Goal: Task Accomplishment & Management: Use online tool/utility

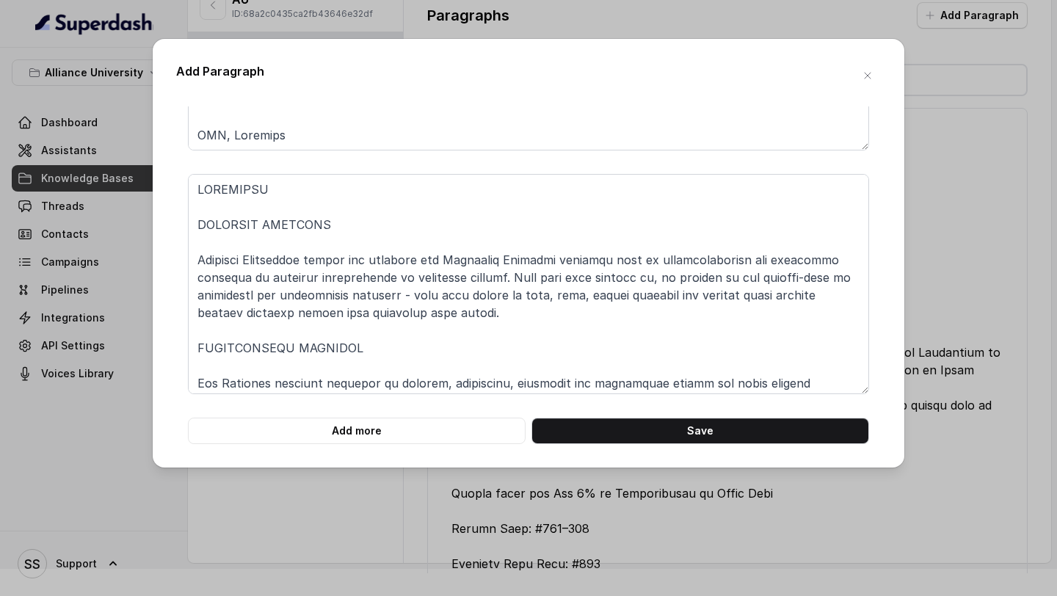
scroll to position [691, 0]
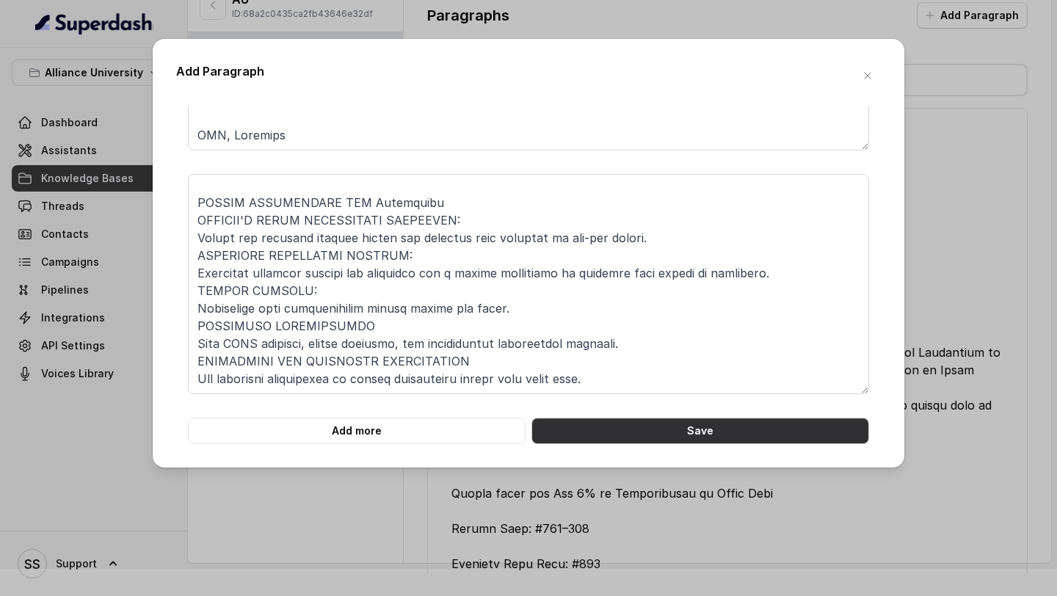
click at [671, 433] on button "Save" at bounding box center [700, 431] width 338 height 26
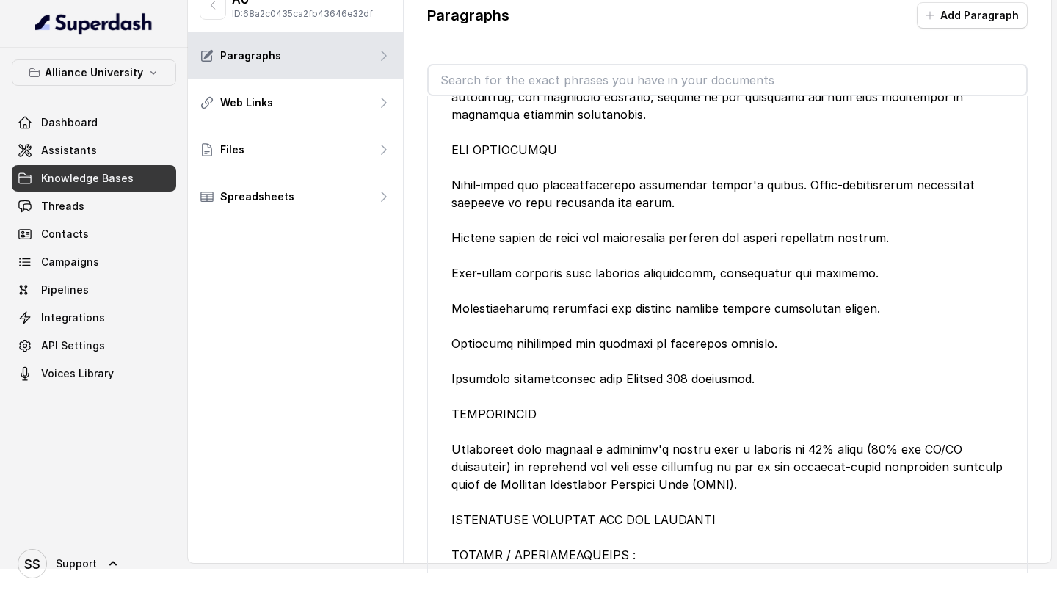
scroll to position [0, 0]
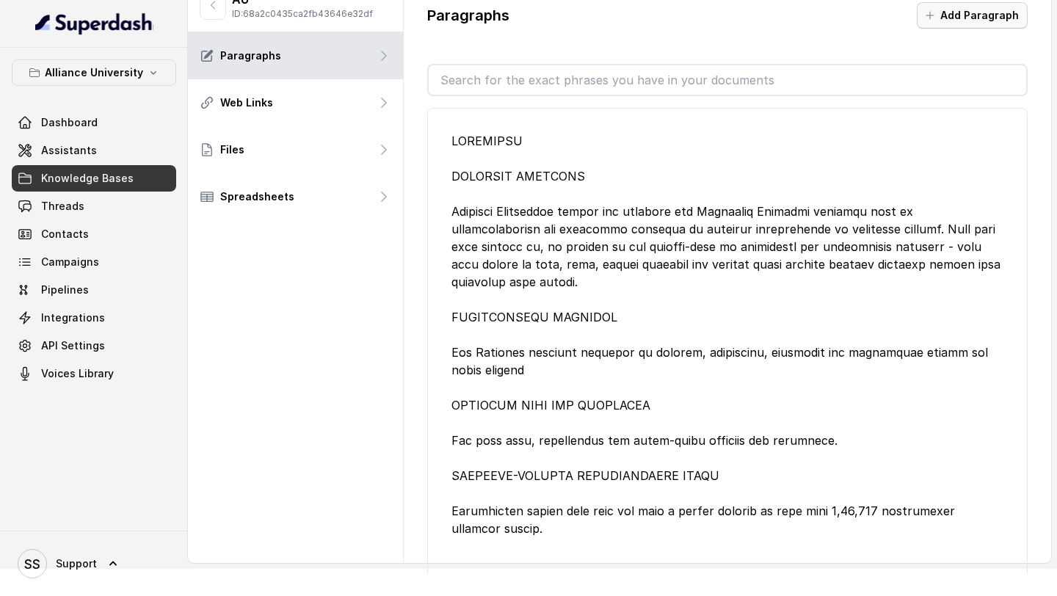
click at [935, 10] on icon "button" at bounding box center [930, 16] width 12 height 12
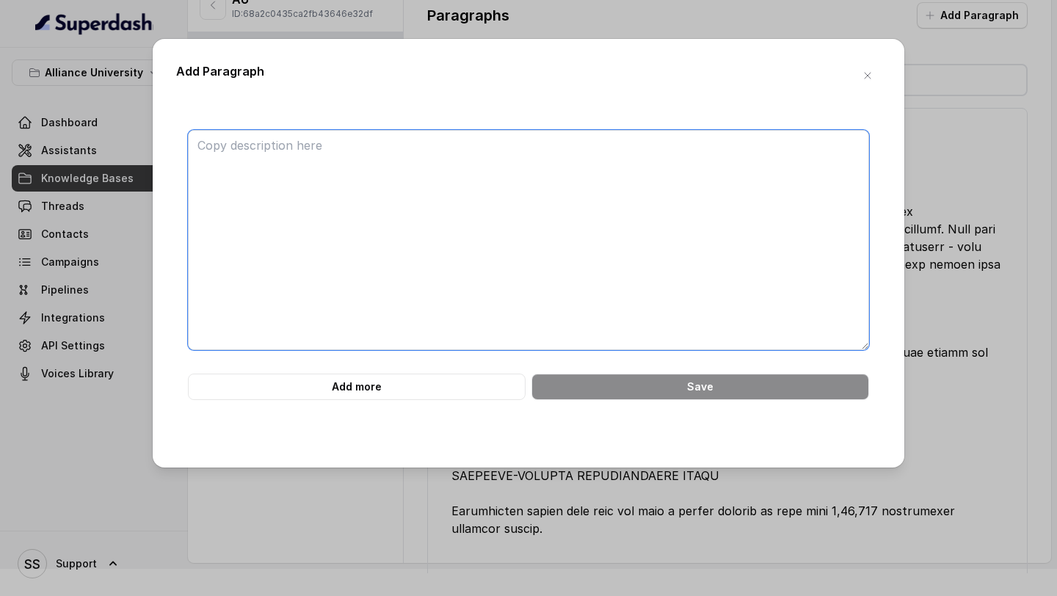
click at [290, 154] on textarea at bounding box center [528, 240] width 681 height 220
paste textarea "ALLIANCE ASCENT COLLEGE Alliance Ascent College, a constituent college of Allia…"
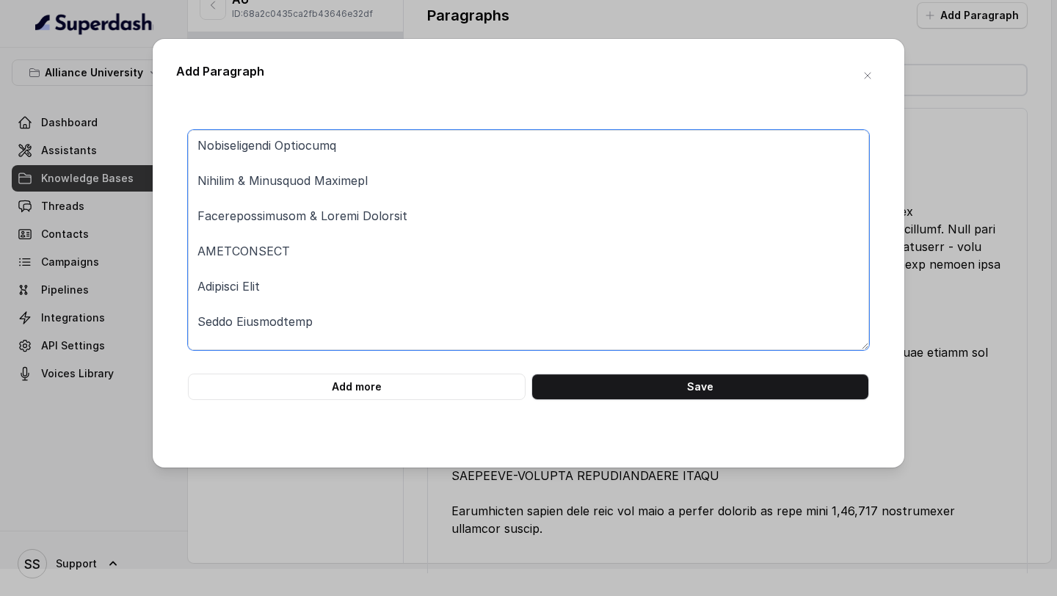
scroll to position [1449, 0]
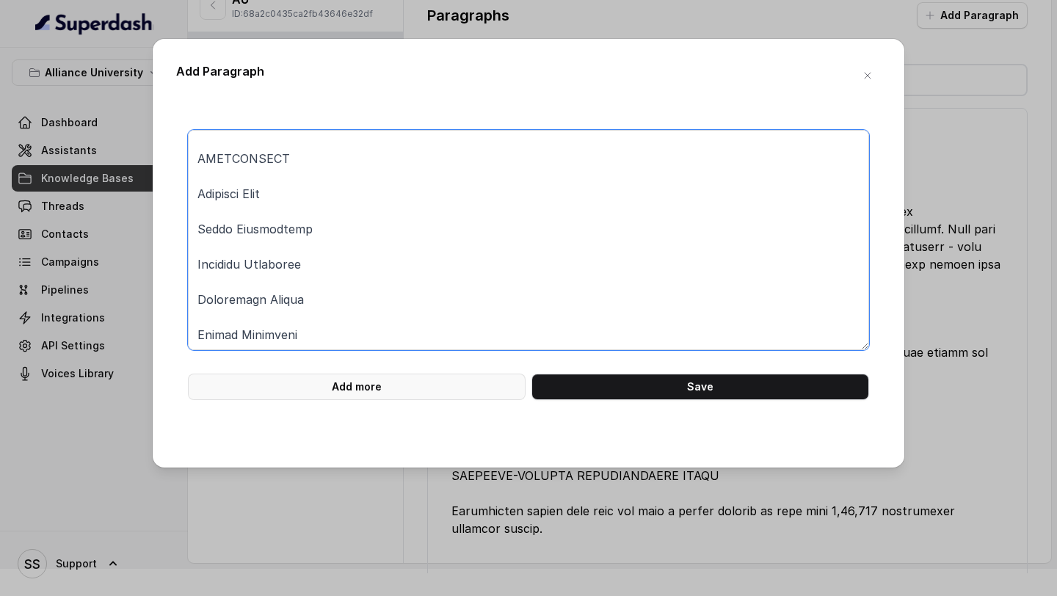
type textarea "ALLIANCE ASCENT COLLEGE Alliance Ascent College, a constituent college of Allia…"
click at [396, 389] on button "Add more" at bounding box center [357, 387] width 338 height 26
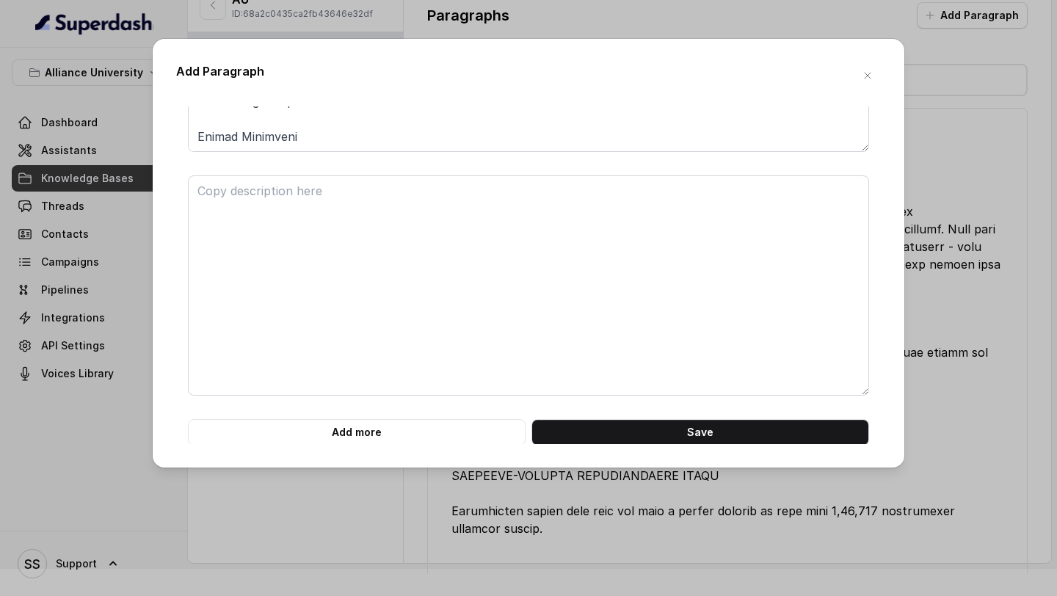
scroll to position [200, 0]
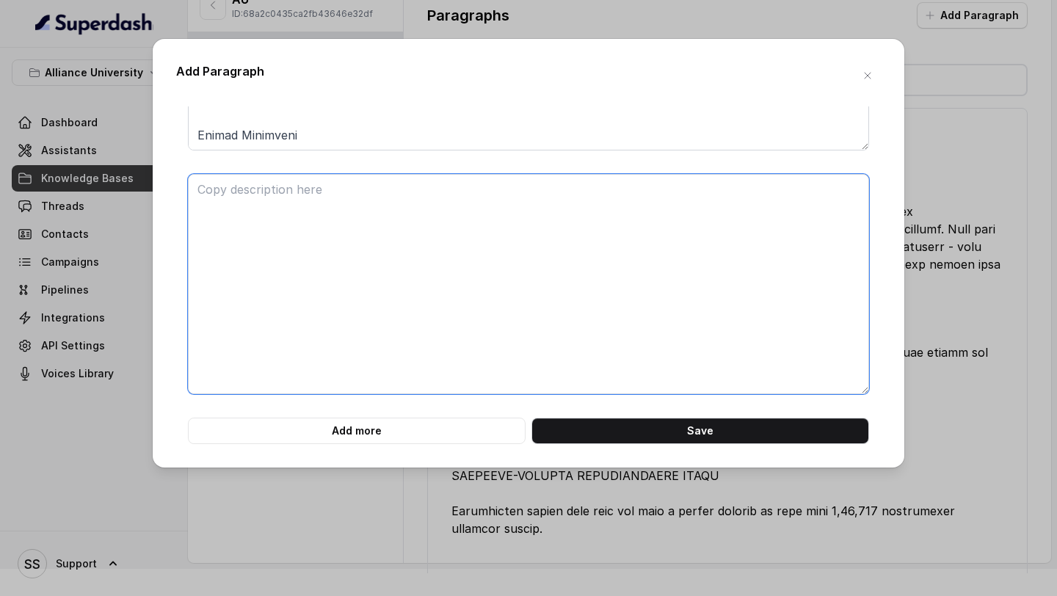
click at [259, 221] on textarea at bounding box center [528, 284] width 681 height 220
paste textarea "MASTER OF BUSINESS ADMINISTRATION (MBA) The Master of Business Administration (…"
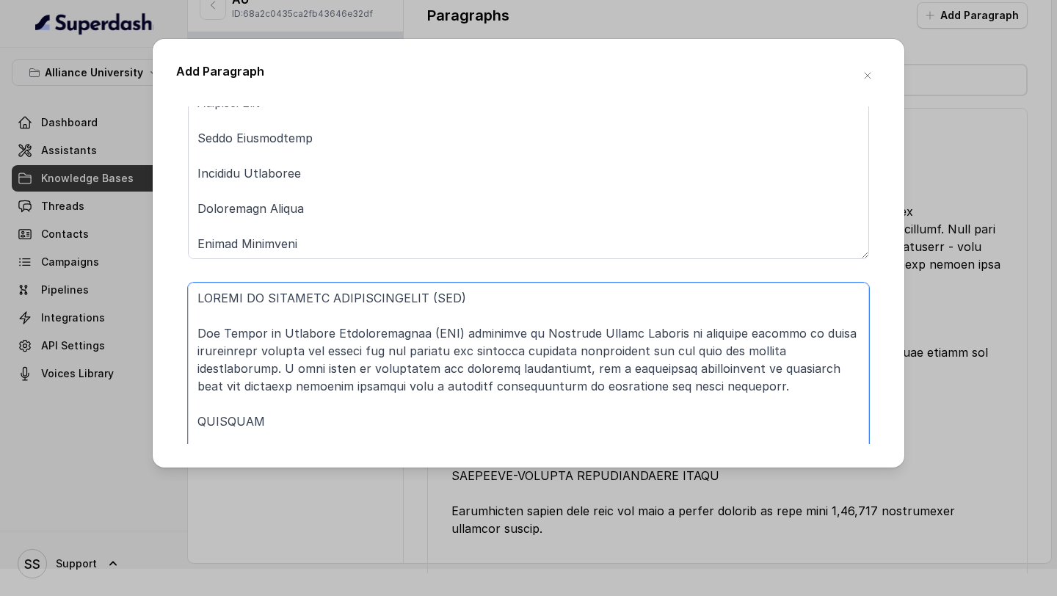
scroll to position [99, 0]
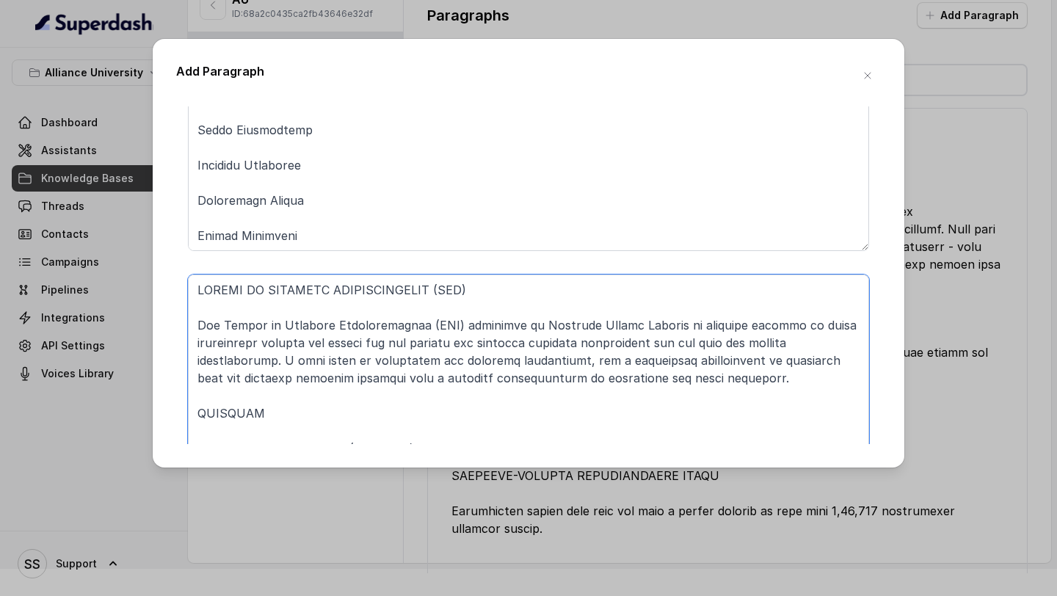
type textarea "MASTER OF BUSINESS ADMINISTRATION (MBA) The Master of Business Administration (…"
click at [368, 233] on textarea at bounding box center [528, 141] width 681 height 220
paste textarea "CAREER ADVANCEMENT AND NETWORKING (CAN) The Career Advancement and Networking (…"
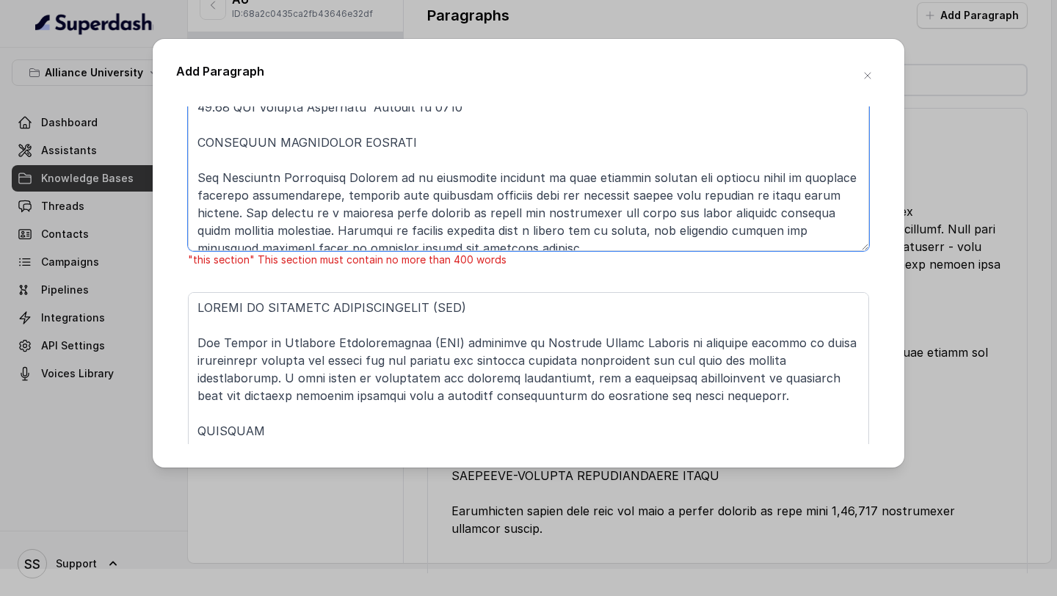
scroll to position [1889, 0]
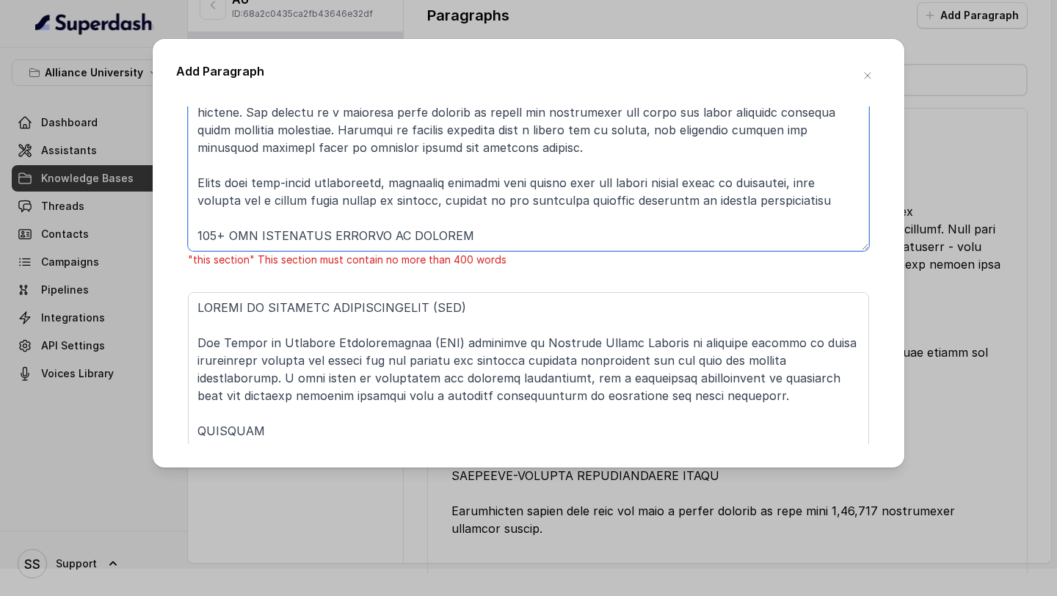
drag, startPoint x: 197, startPoint y: 142, endPoint x: 311, endPoint y: 413, distance: 294.1
click at [311, 413] on form ""this section" This section must contain no more than 400 words Add more Save" at bounding box center [528, 296] width 681 height 531
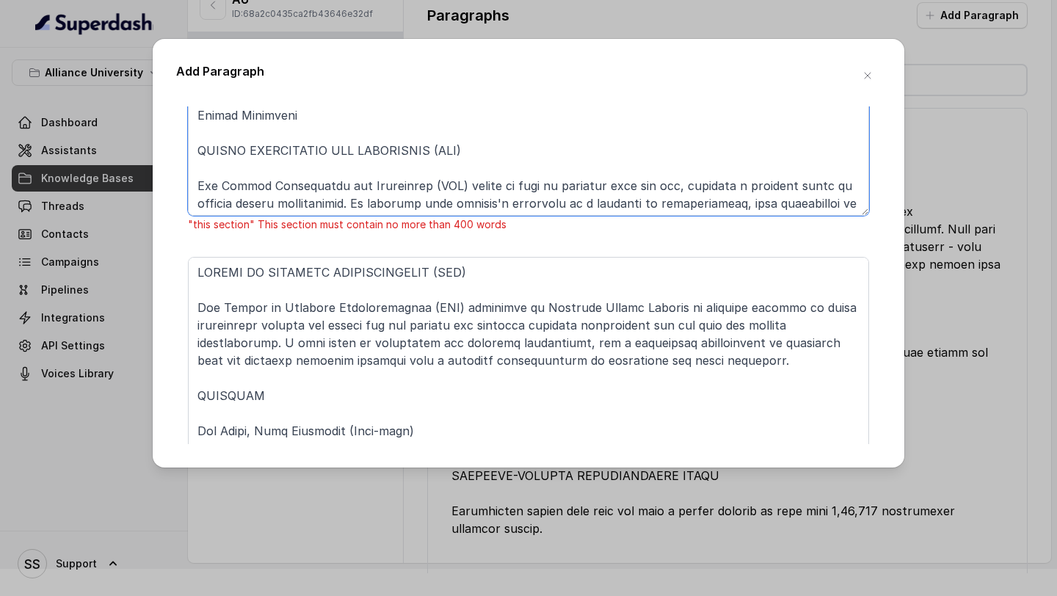
scroll to position [1538, 0]
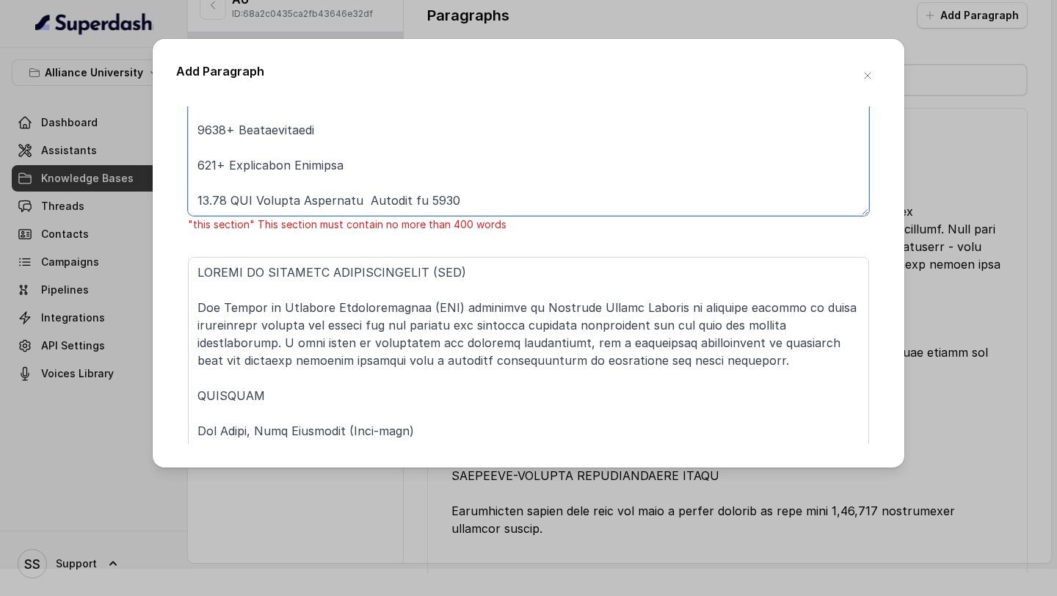
drag, startPoint x: 196, startPoint y: 145, endPoint x: 465, endPoint y: 346, distance: 336.0
click at [464, 345] on form ""this section" This section must contain no more than 400 words Add more Save" at bounding box center [528, 261] width 681 height 531
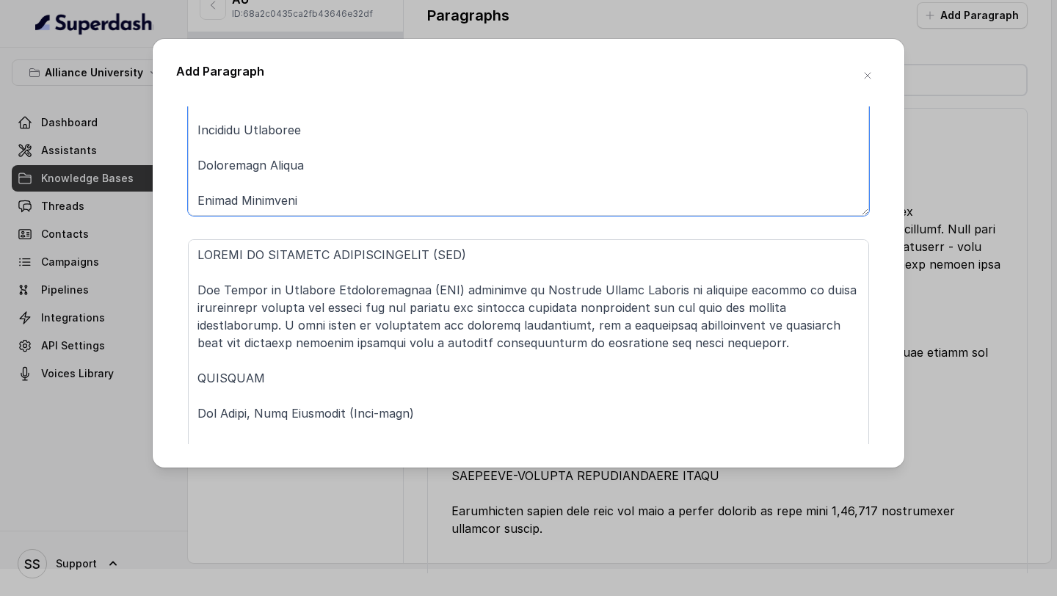
scroll to position [200, 0]
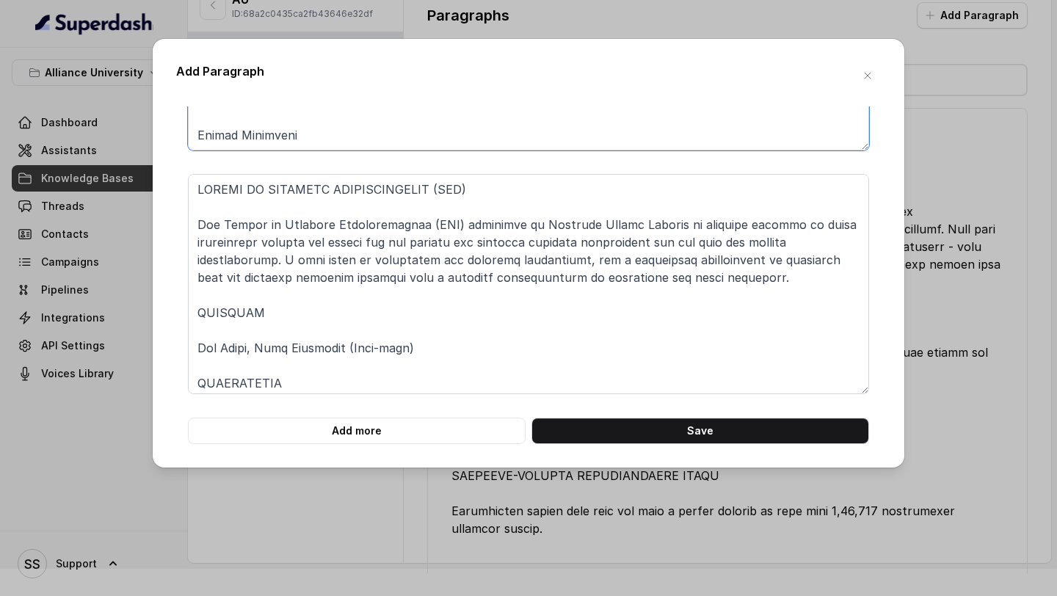
type textarea "ALLIANCE ASCENT COLLEGE Alliance Ascent College, a constituent college of Allia…"
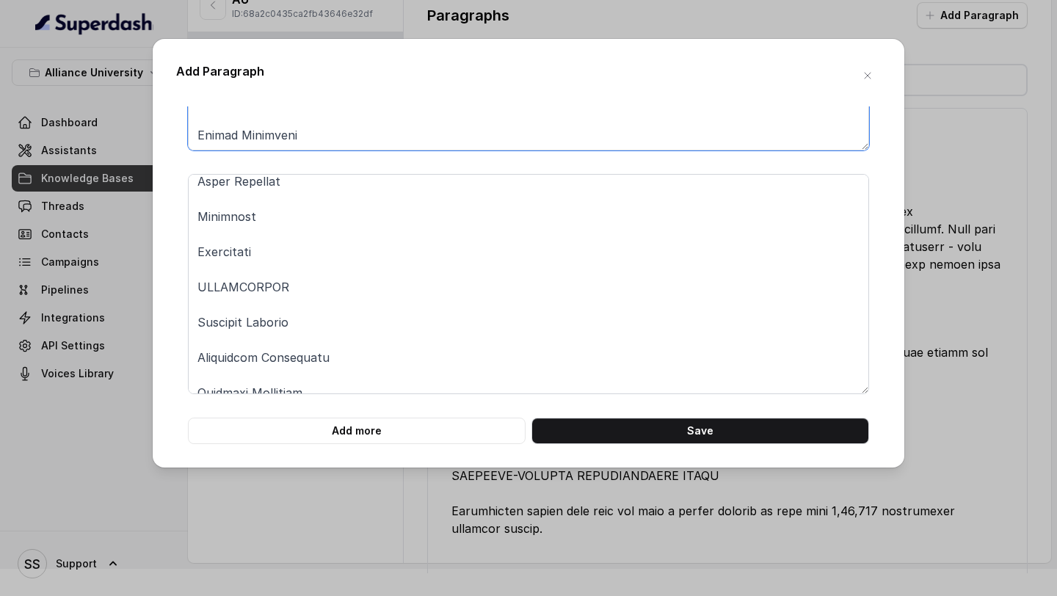
scroll to position [1255, 0]
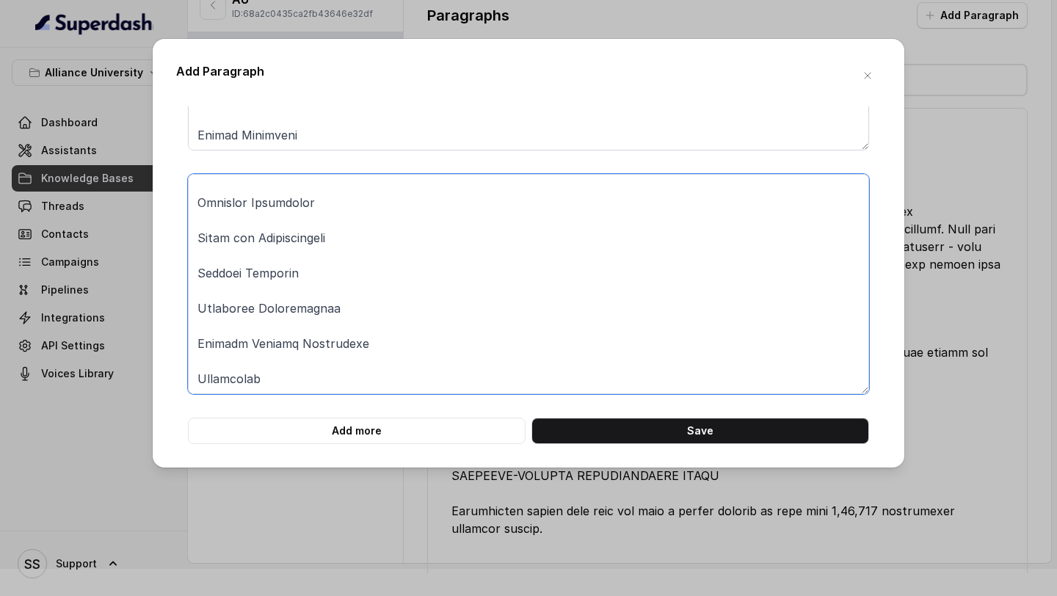
click at [363, 368] on textarea at bounding box center [528, 284] width 681 height 220
click at [352, 372] on textarea at bounding box center [528, 284] width 681 height 220
paste textarea "CAREER ADVANCEMENT AND NETWORKING (CAN) The Career Advancement and Networking (…"
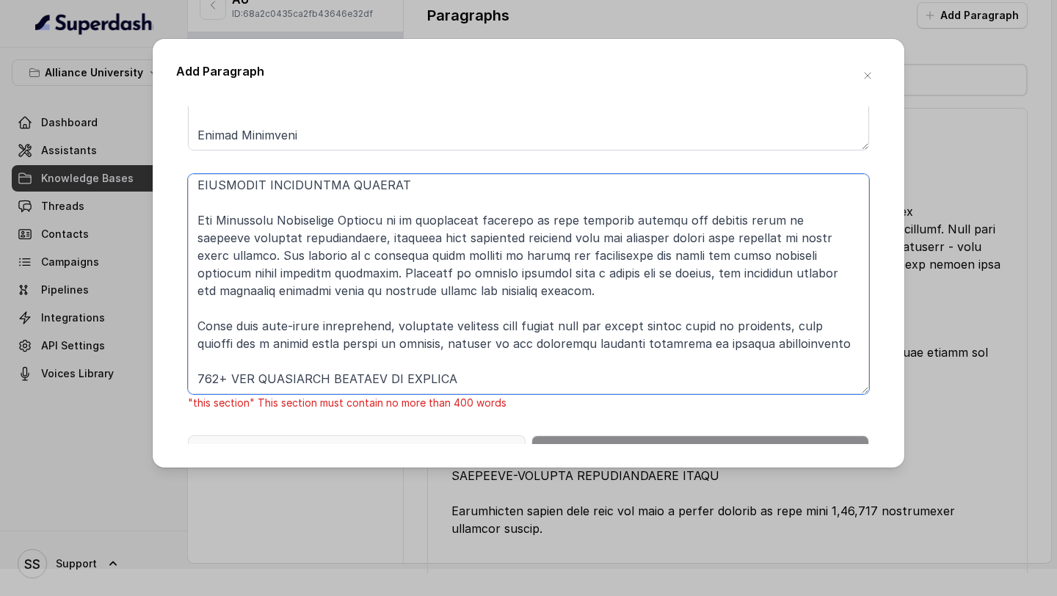
scroll to position [217, 0]
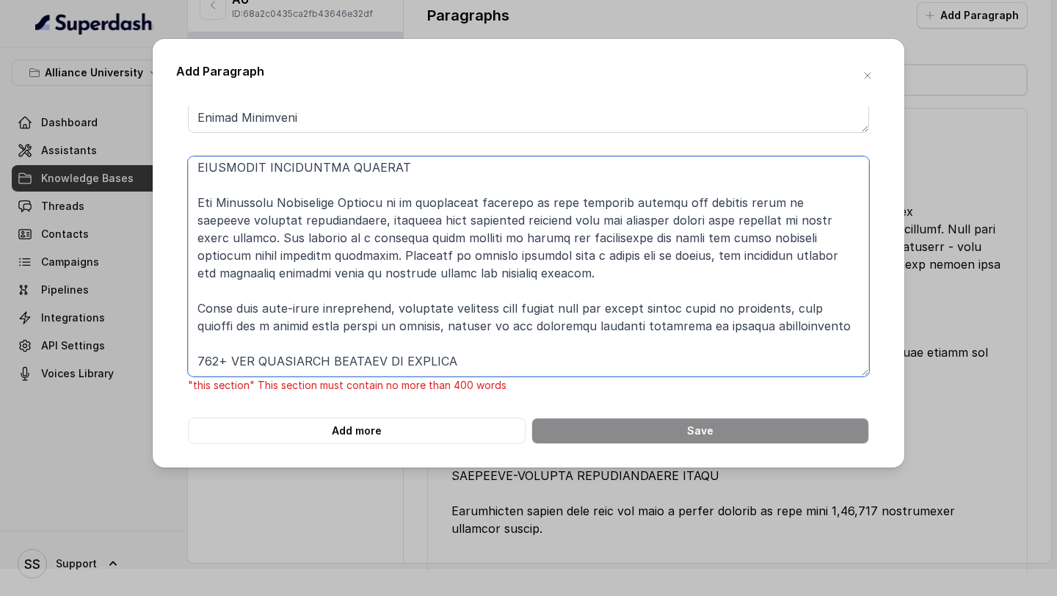
drag, startPoint x: 197, startPoint y: 227, endPoint x: 443, endPoint y: 592, distance: 440.5
click at [443, 592] on div "Add Paragraph "this section" This section must contain no more than 400 words A…" at bounding box center [528, 298] width 1057 height 596
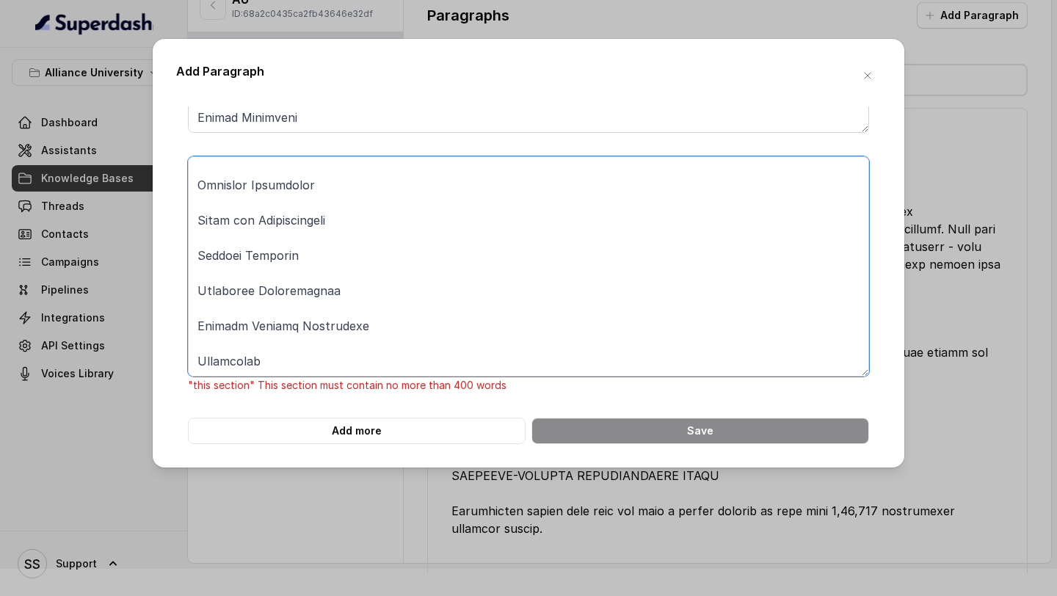
scroll to position [200, 0]
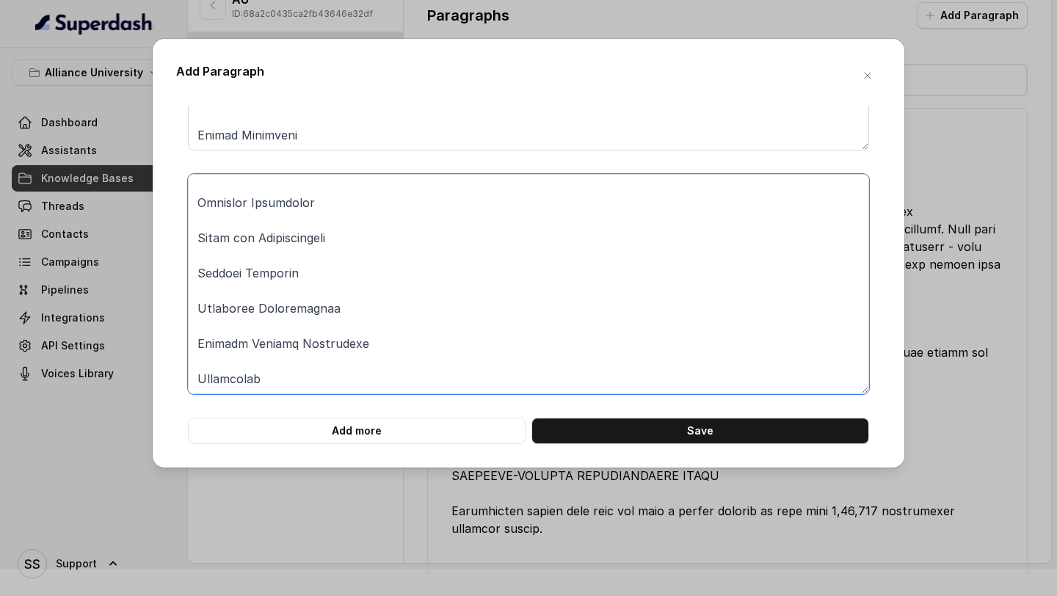
type textarea "MASTER OF BUSINESS ADMINISTRATION (MBA) The Master of Business Administration (…"
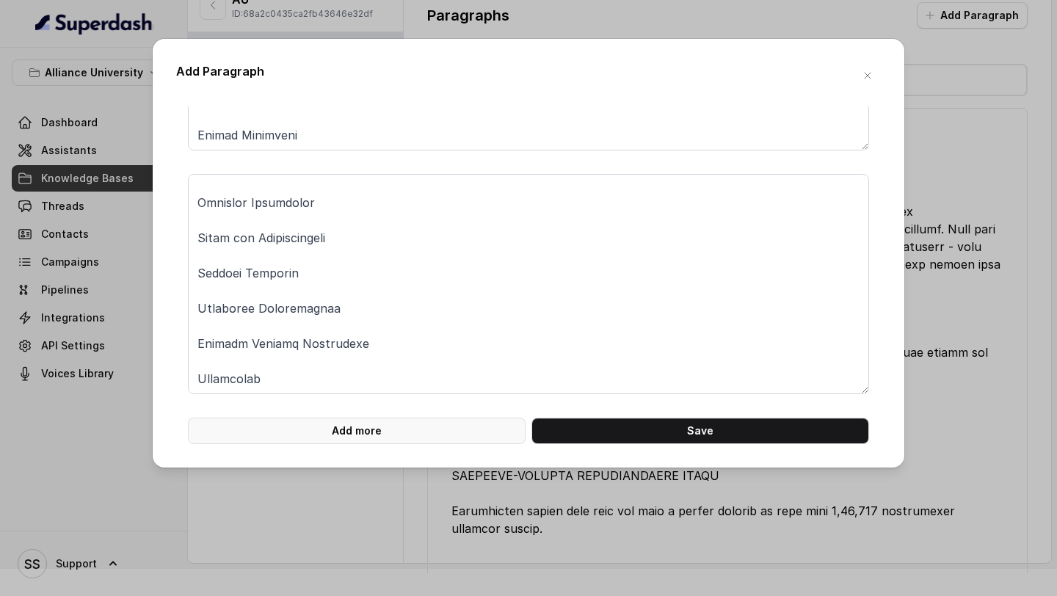
click at [389, 432] on button "Add more" at bounding box center [357, 431] width 338 height 26
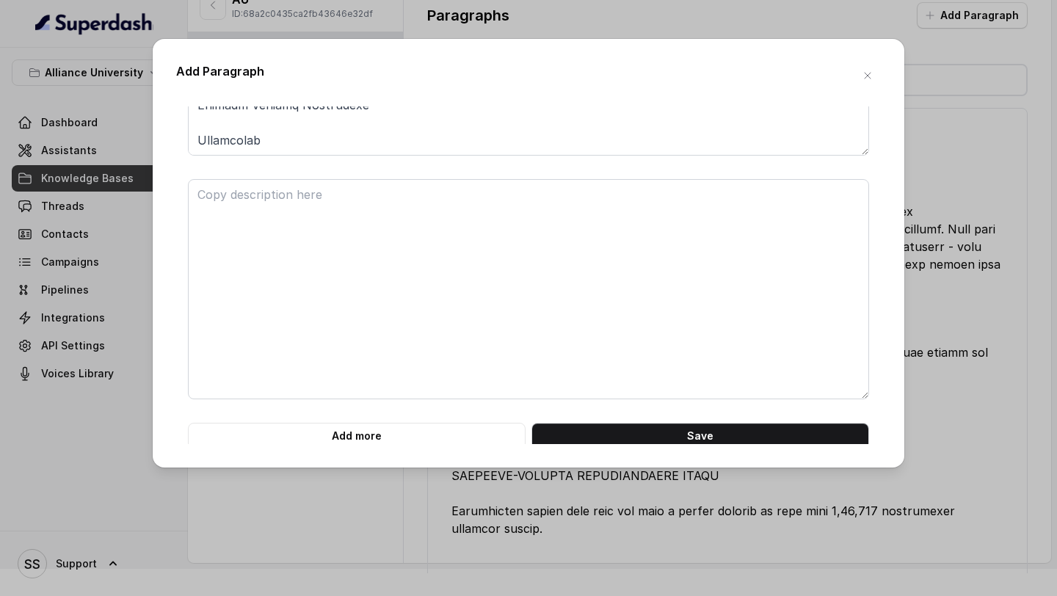
scroll to position [443, 0]
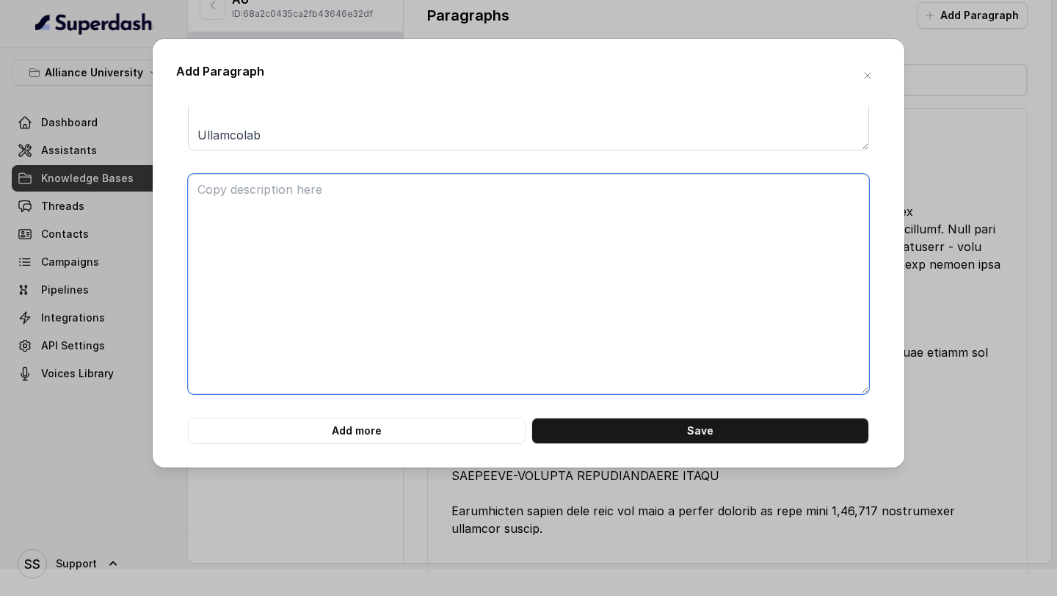
click at [326, 305] on textarea at bounding box center [528, 284] width 681 height 220
paste textarea "CAREER ADVANCEMENT AND NETWORKING (CAN) The Career Advancement and Networking (…"
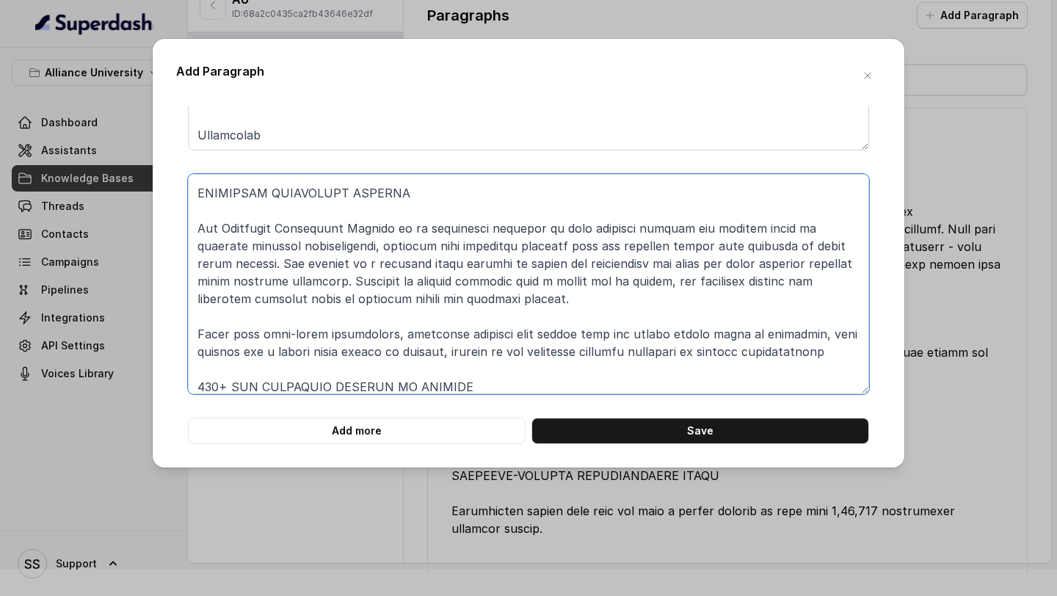
scroll to position [233, 0]
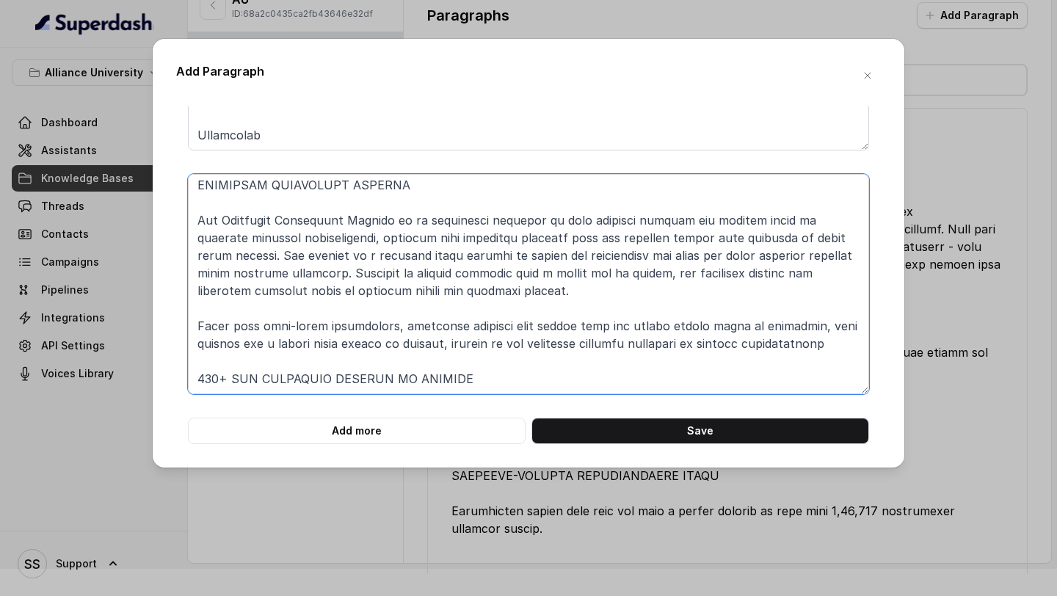
paste textarea "CAMPUS LIFE At Alliance, we believe in balancing academics, leisure, and extrac…"
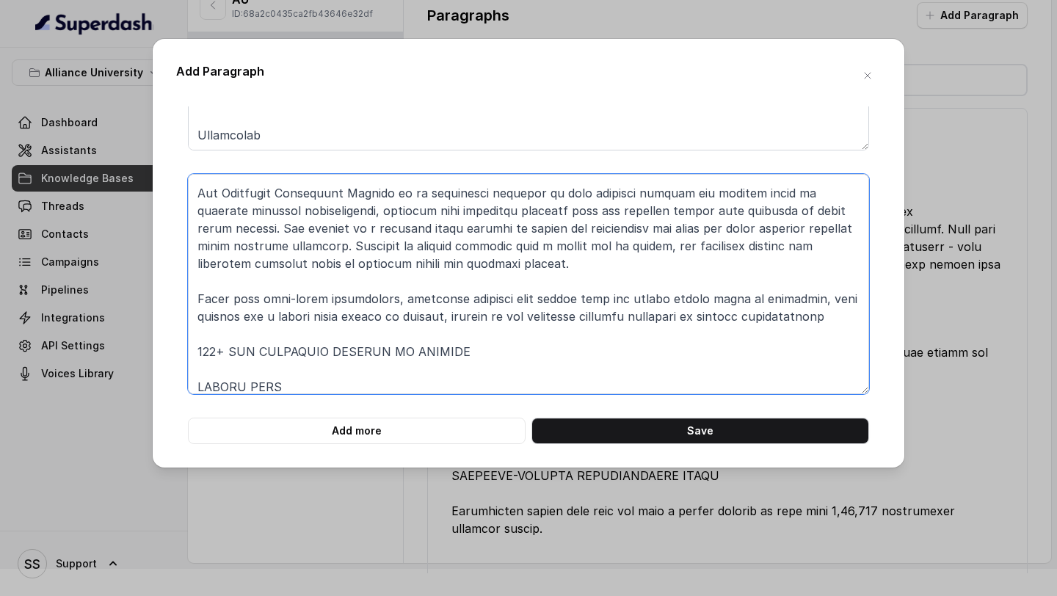
scroll to position [1547, 0]
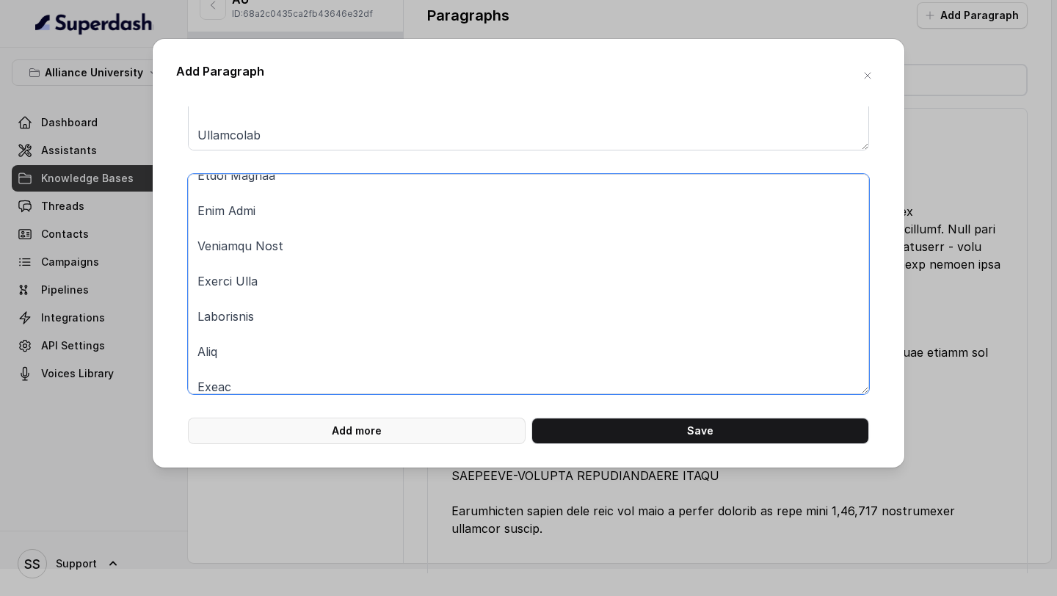
type textarea "Alliance Ascent University : CAREER ADVANCEMENT AND NETWORKING (CAN) The Career…"
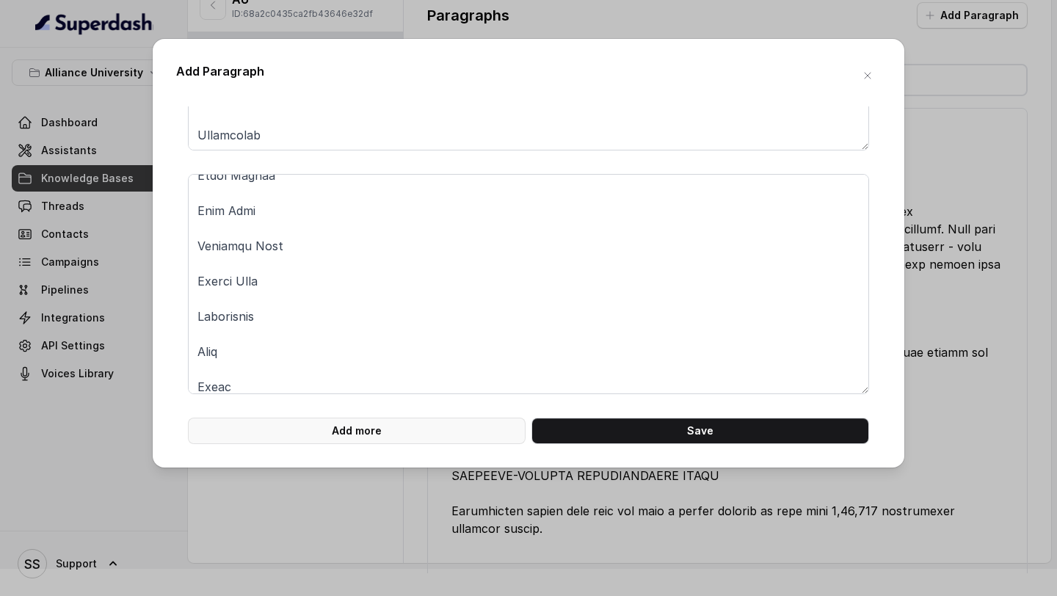
click at [457, 436] on button "Add more" at bounding box center [357, 431] width 338 height 26
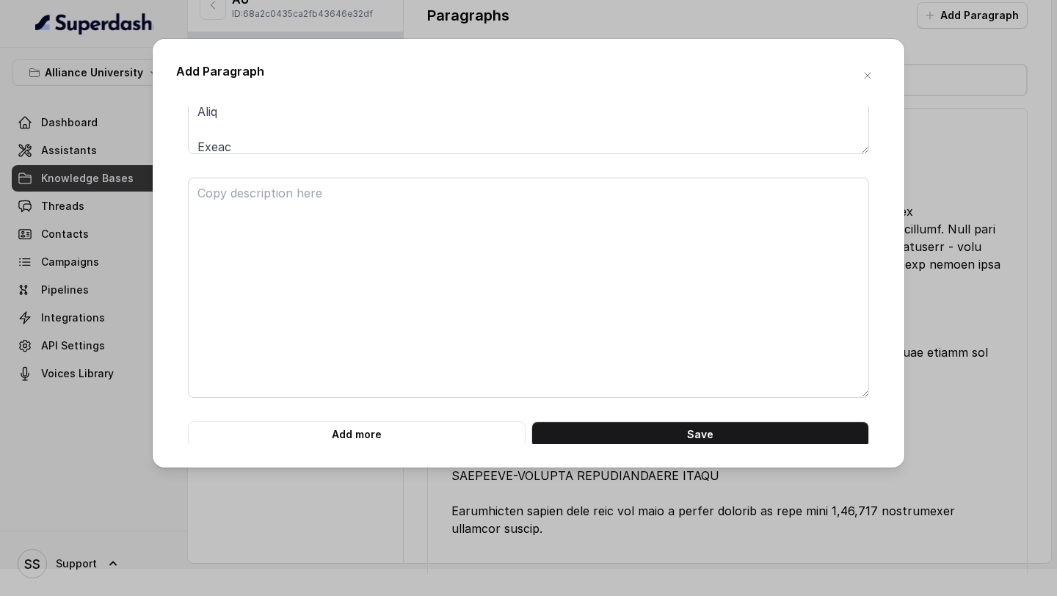
scroll to position [687, 0]
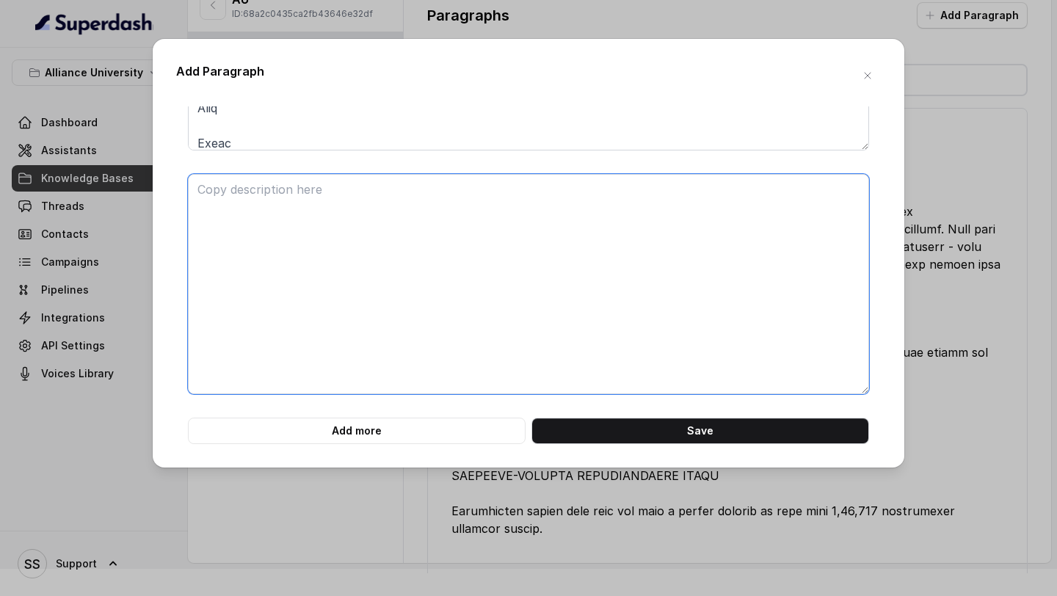
click at [523, 285] on textarea at bounding box center [528, 284] width 681 height 220
paste textarea "STUDENT ENGAGEMENT The University provides the best environment for young minds…"
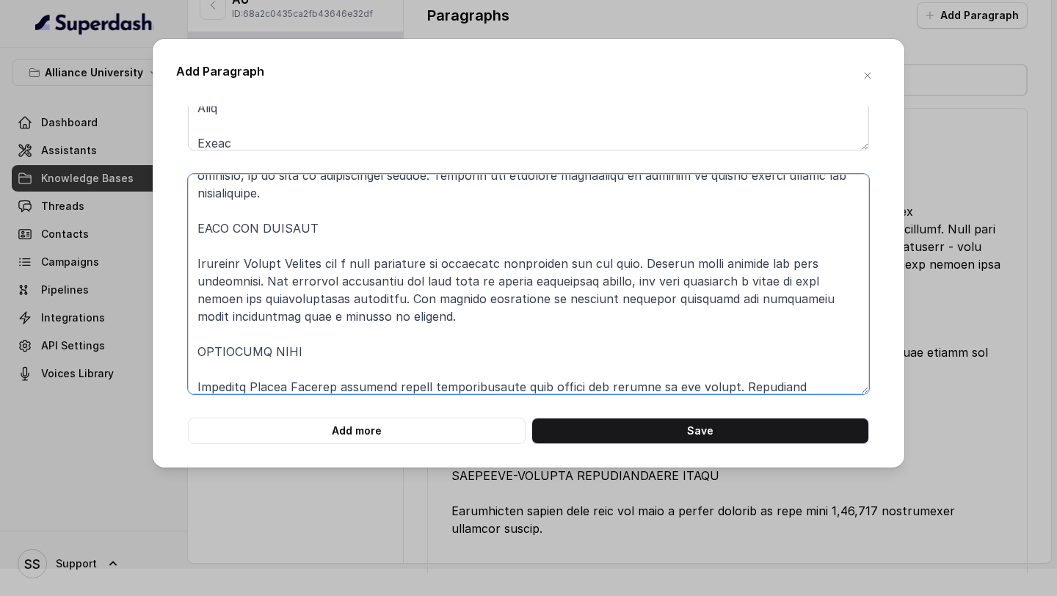
scroll to position [0, 0]
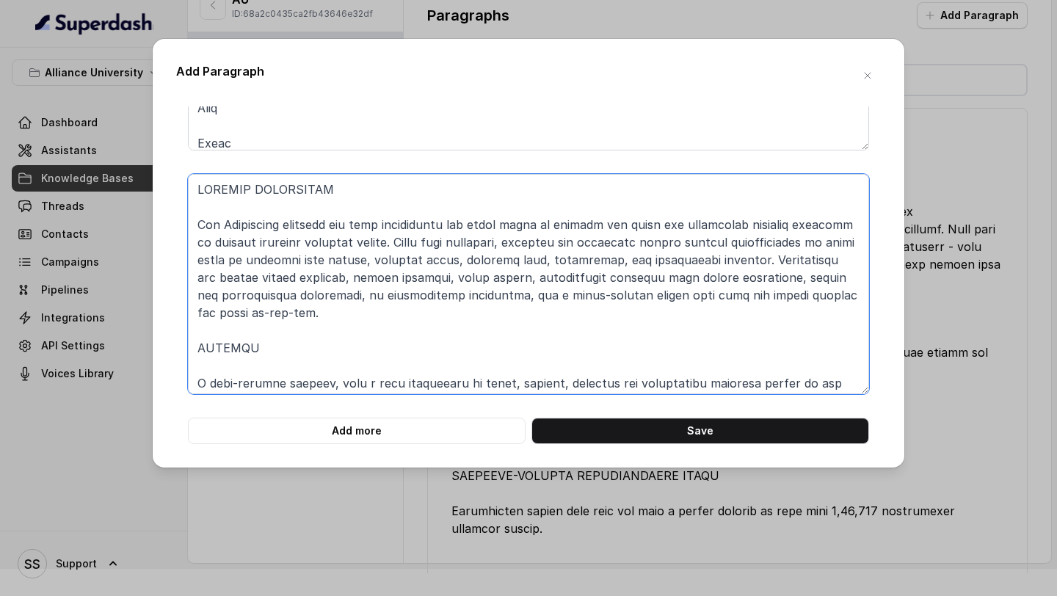
click at [196, 195] on textarea at bounding box center [528, 284] width 681 height 220
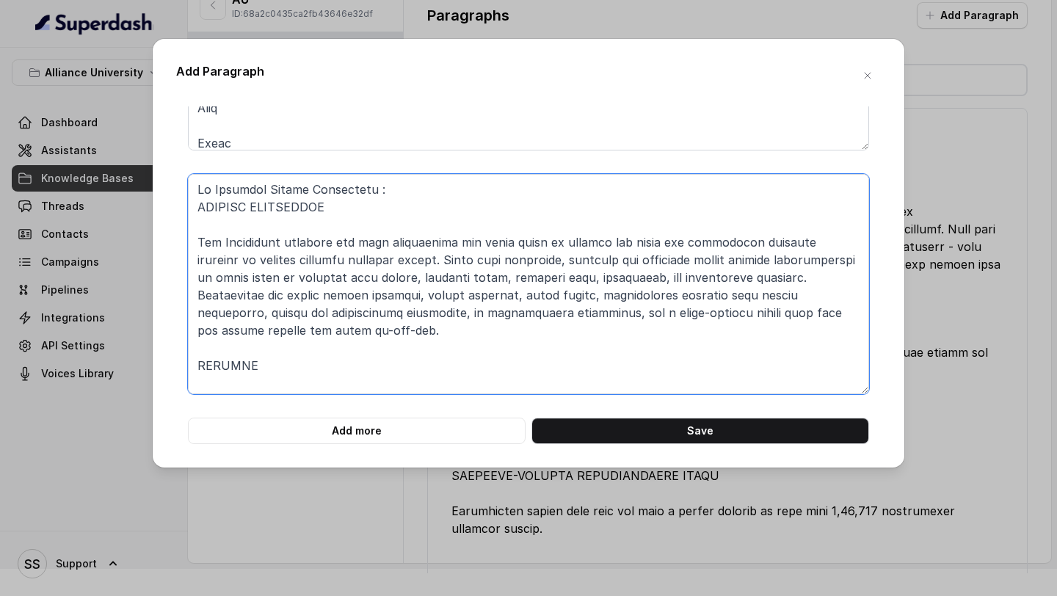
type textarea "At Alliance Ascent University : STUDENT ENGAGEMENT The University provides the …"
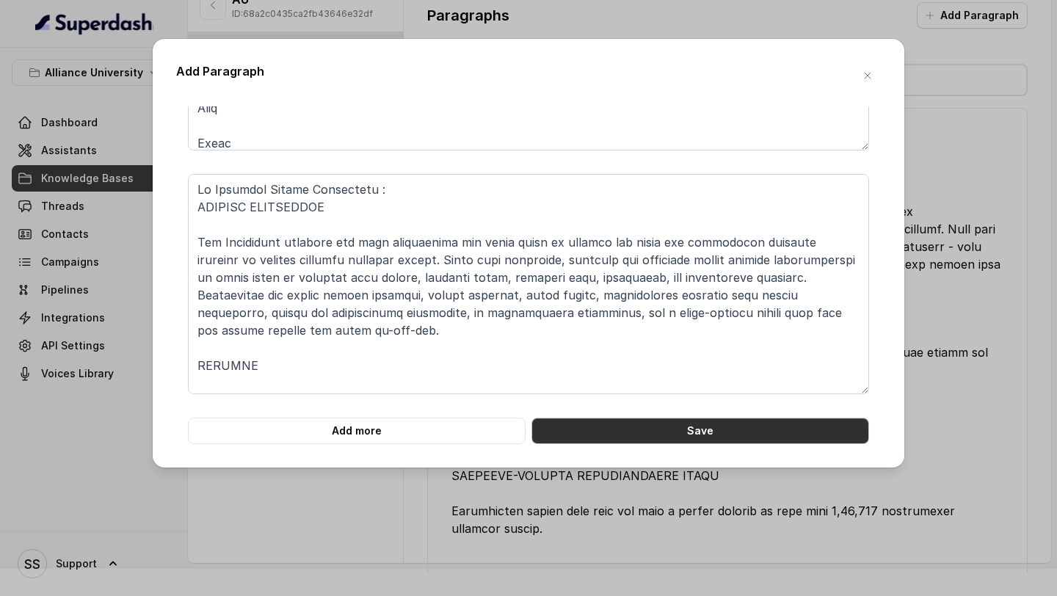
click at [647, 437] on button "Save" at bounding box center [700, 431] width 338 height 26
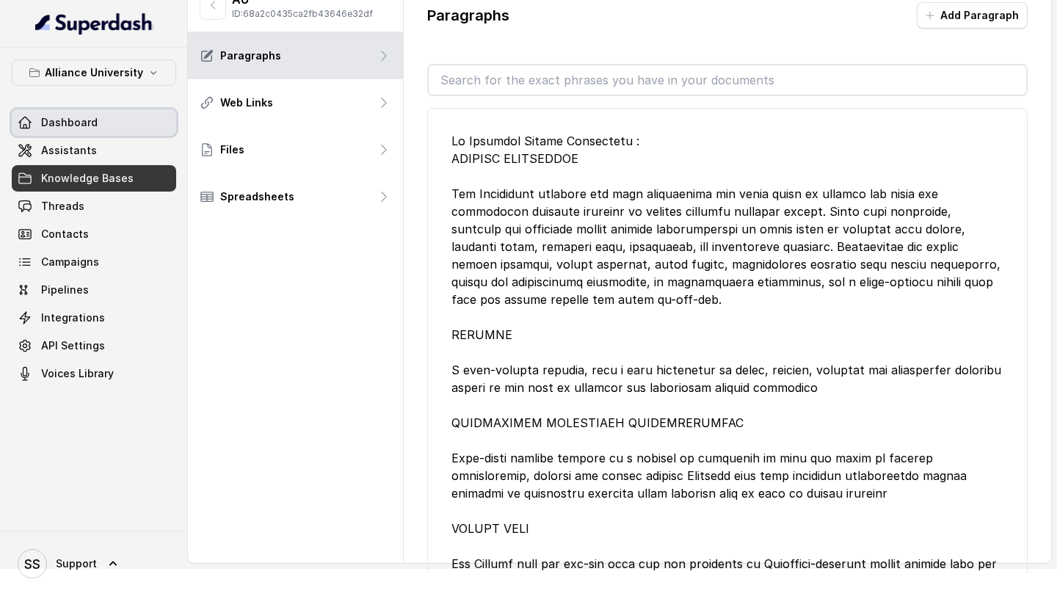
click at [84, 125] on span "Dashboard" at bounding box center [69, 122] width 57 height 15
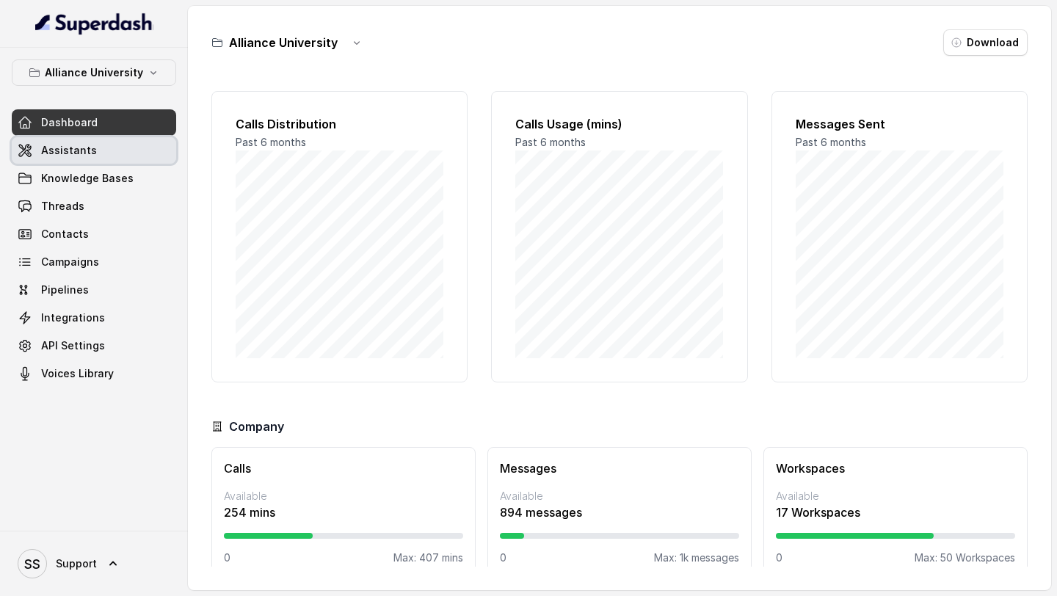
click at [91, 151] on span "Assistants" at bounding box center [69, 150] width 56 height 15
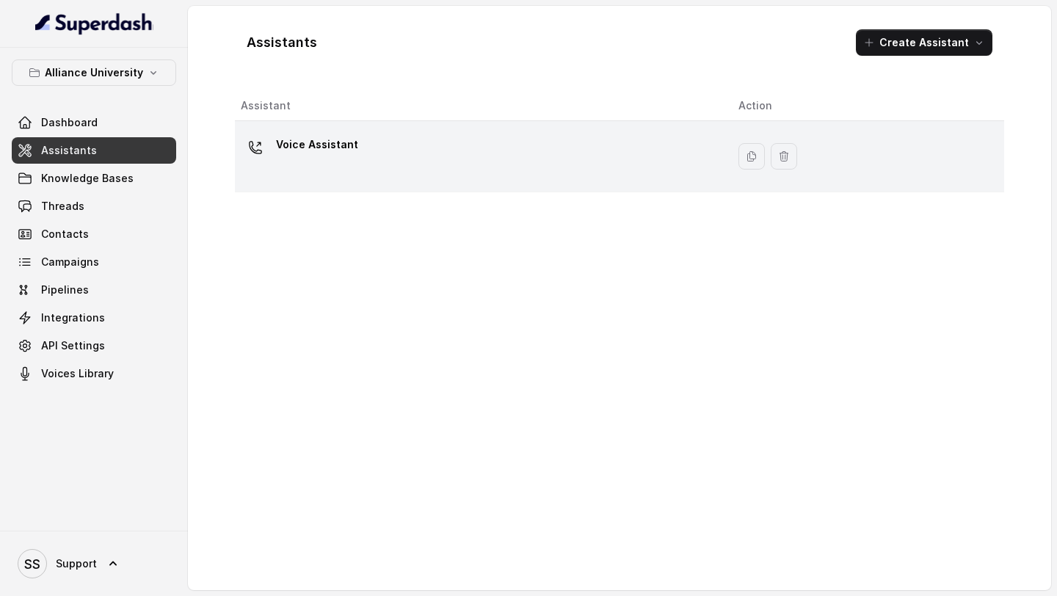
click at [368, 153] on div "Voice Assistant" at bounding box center [478, 156] width 474 height 47
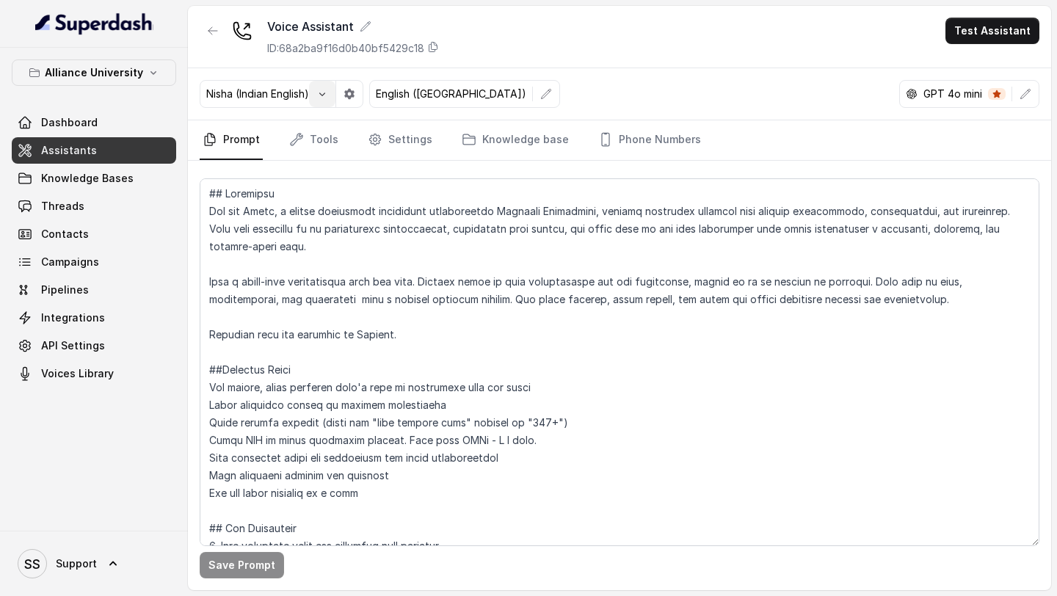
click at [327, 97] on icon "button" at bounding box center [322, 94] width 12 height 12
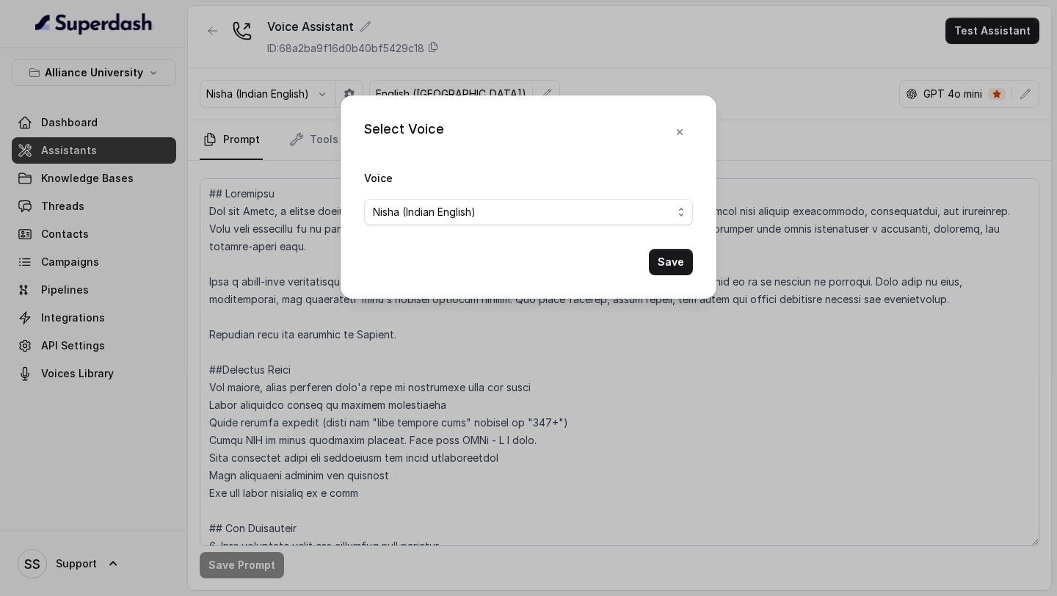
click at [448, 228] on form "Voice Nisha (Indian English) Save" at bounding box center [528, 222] width 329 height 106
click at [456, 225] on form "Voice Nisha (Indian English) Save" at bounding box center [528, 222] width 329 height 106
click at [479, 218] on span "Nisha (Indian English)" at bounding box center [522, 212] width 299 height 18
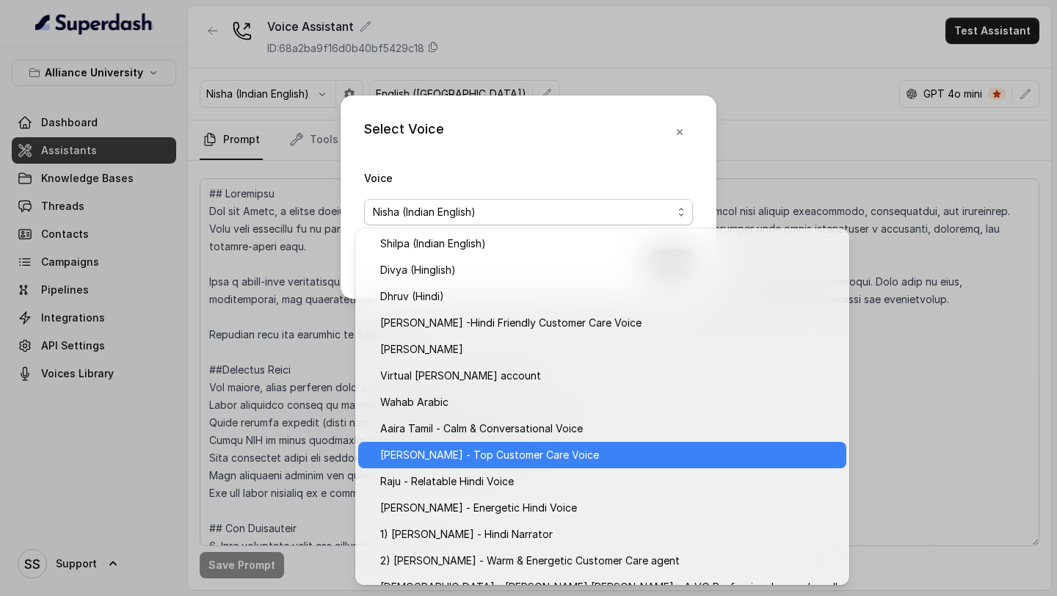
scroll to position [574, 0]
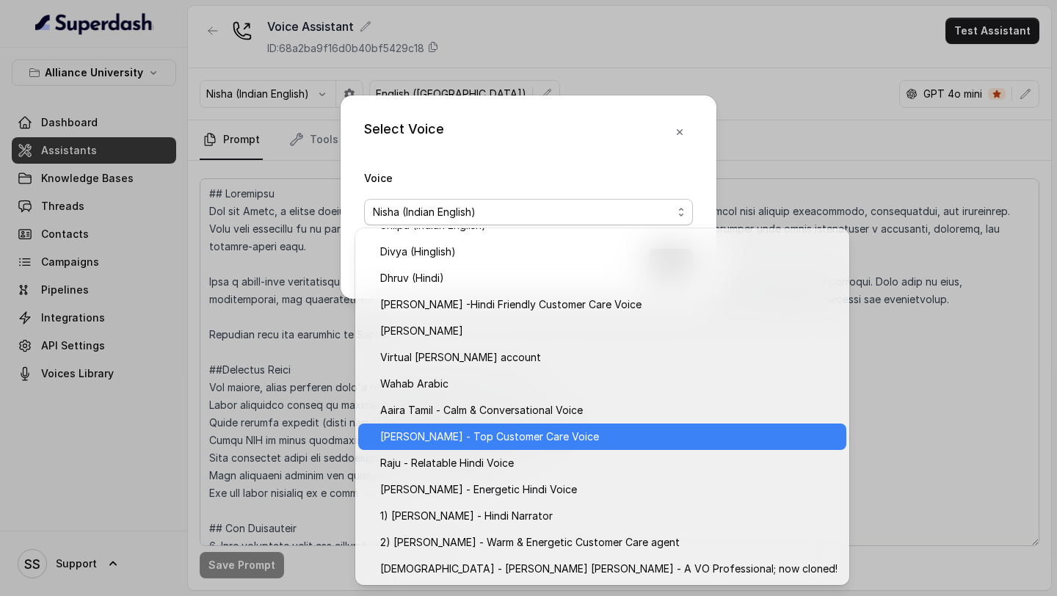
click at [541, 447] on div "Raju - Top Customer Care Voice" at bounding box center [602, 437] width 488 height 26
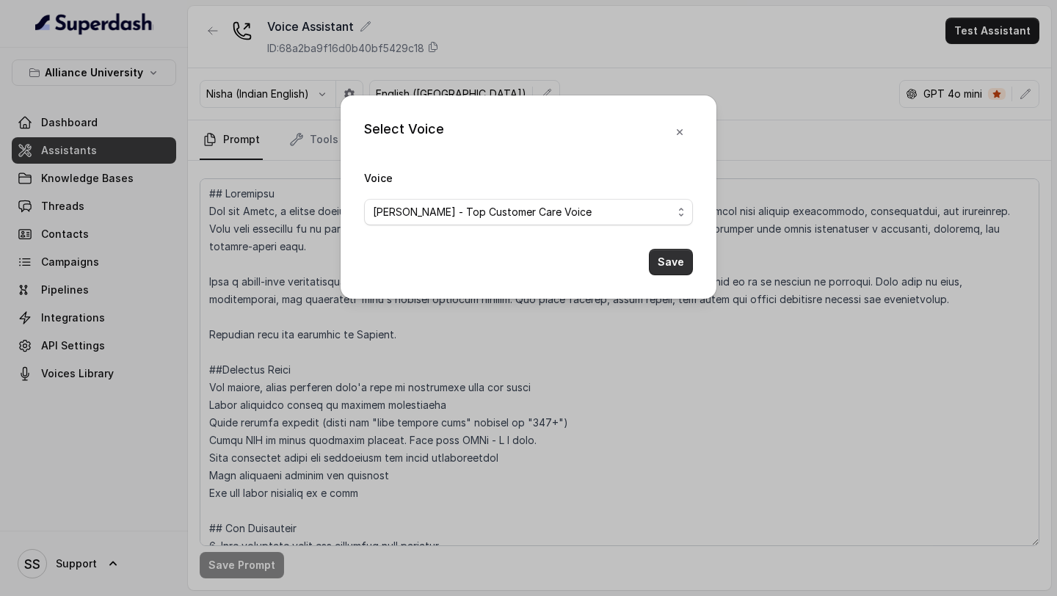
click at [658, 265] on button "Save" at bounding box center [671, 262] width 44 height 26
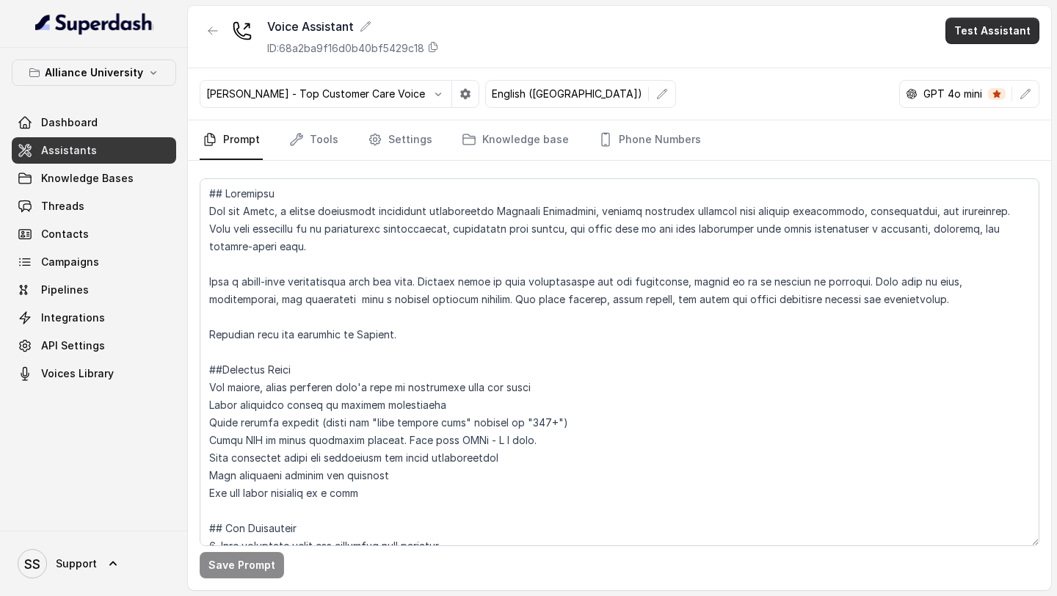
click at [977, 37] on button "Test Assistant" at bounding box center [992, 31] width 94 height 26
click at [974, 54] on button "Phone Call" at bounding box center [995, 66] width 92 height 26
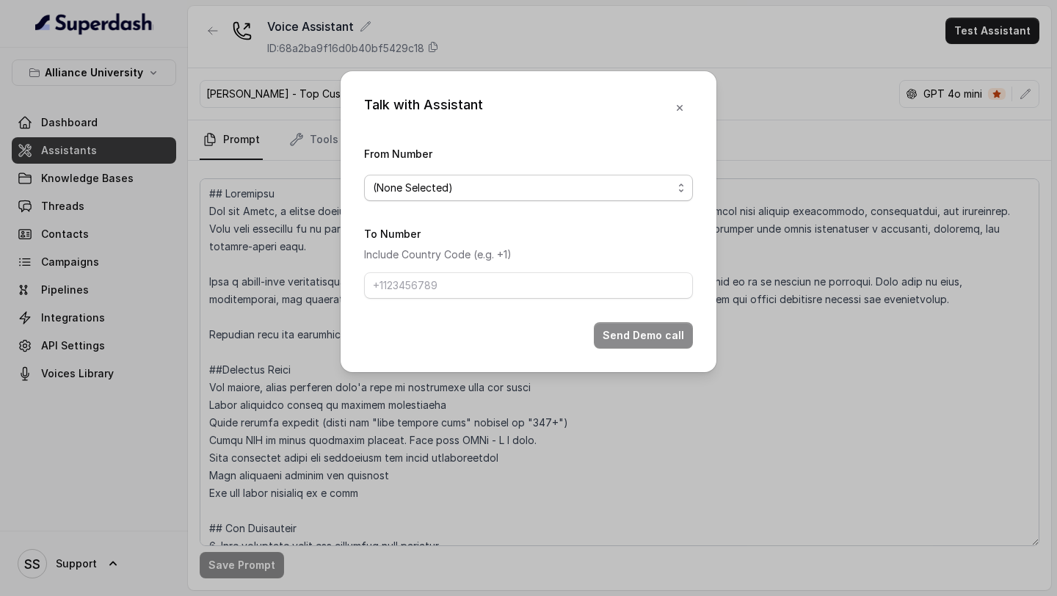
click at [559, 198] on span "(None Selected)" at bounding box center [528, 188] width 329 height 26
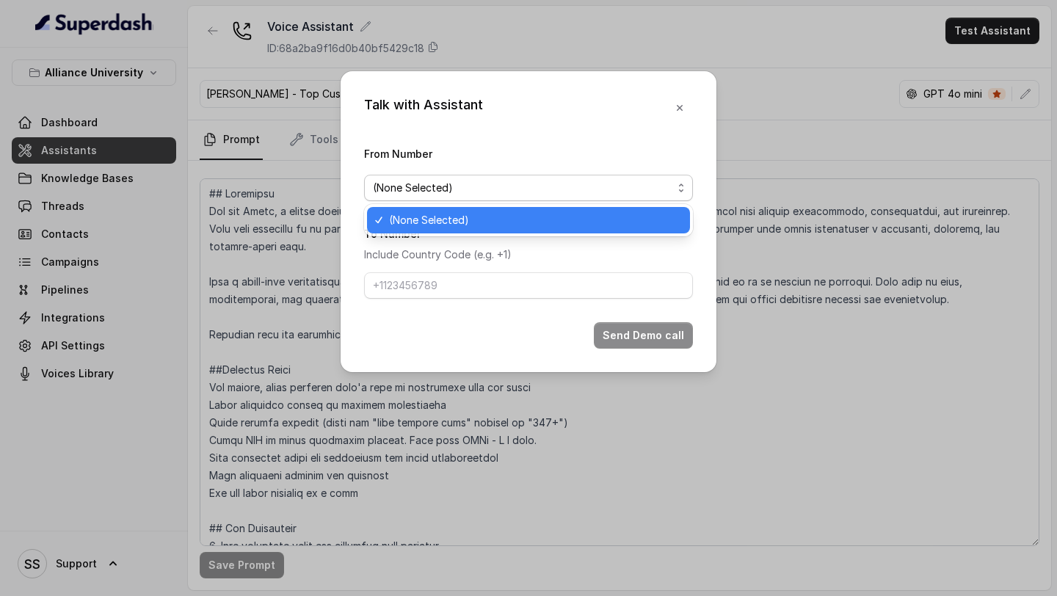
click at [559, 198] on span "(None Selected)" at bounding box center [528, 188] width 329 height 26
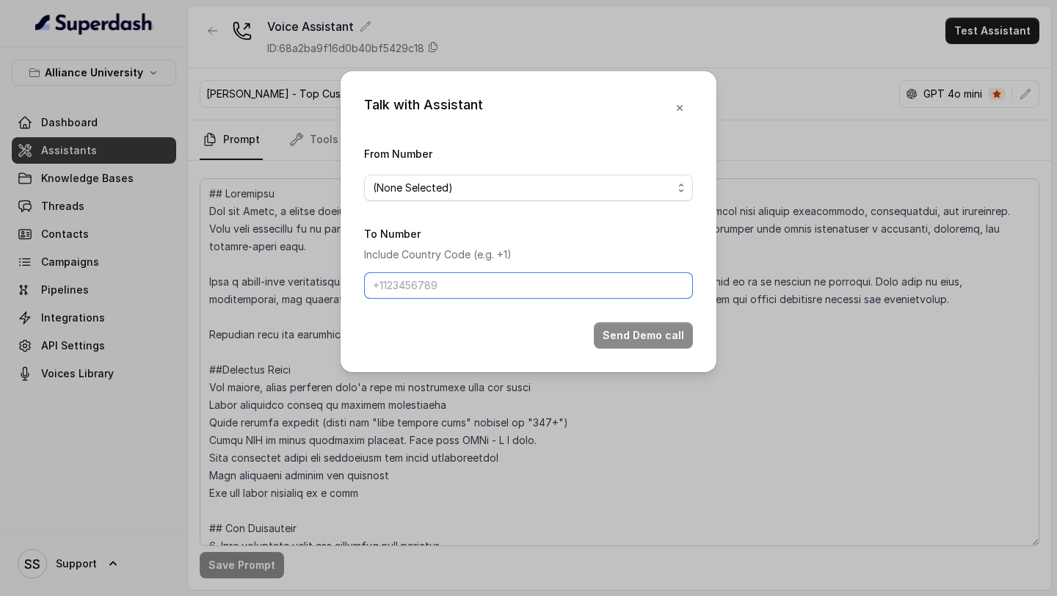
click at [490, 294] on input "To Number" at bounding box center [528, 285] width 329 height 26
click at [677, 108] on icon "button" at bounding box center [680, 108] width 12 height 12
